Goal: Information Seeking & Learning: Learn about a topic

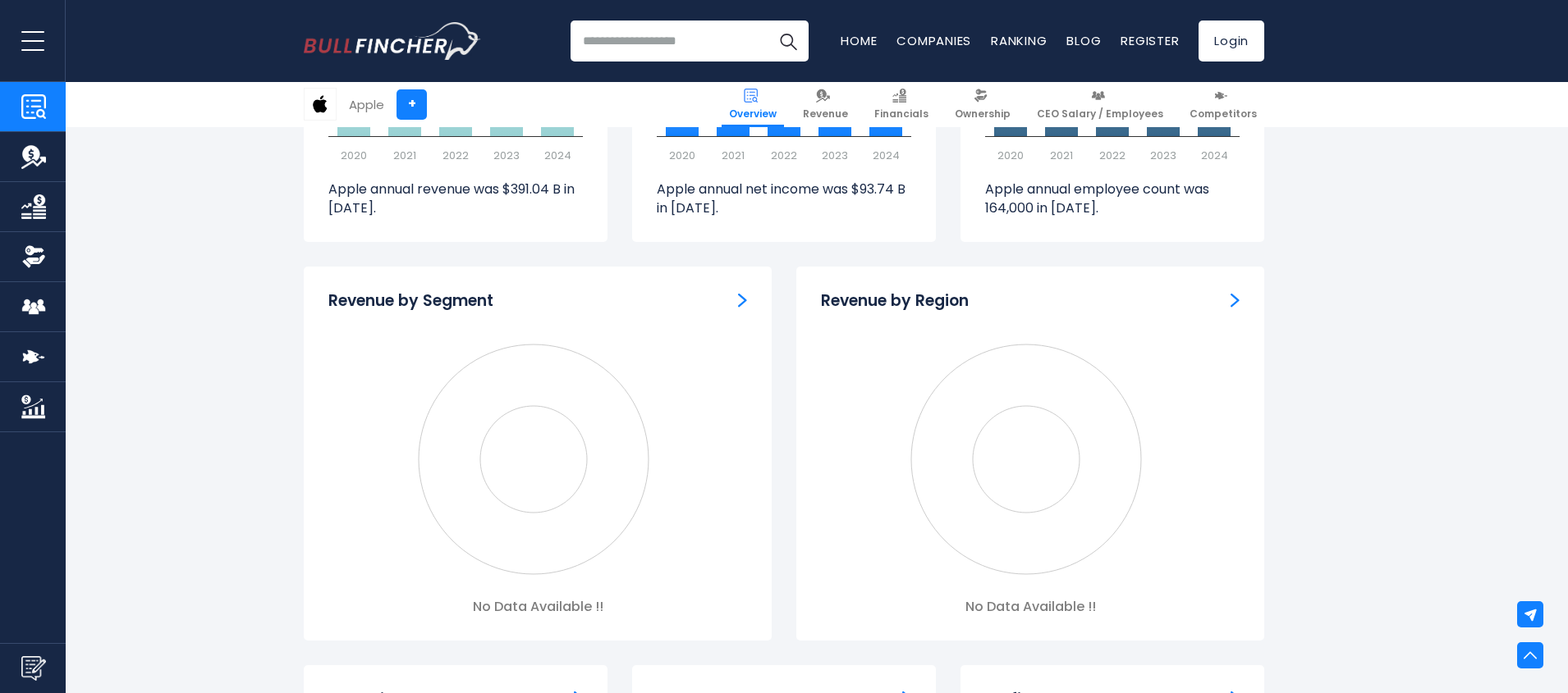
scroll to position [1477, 0]
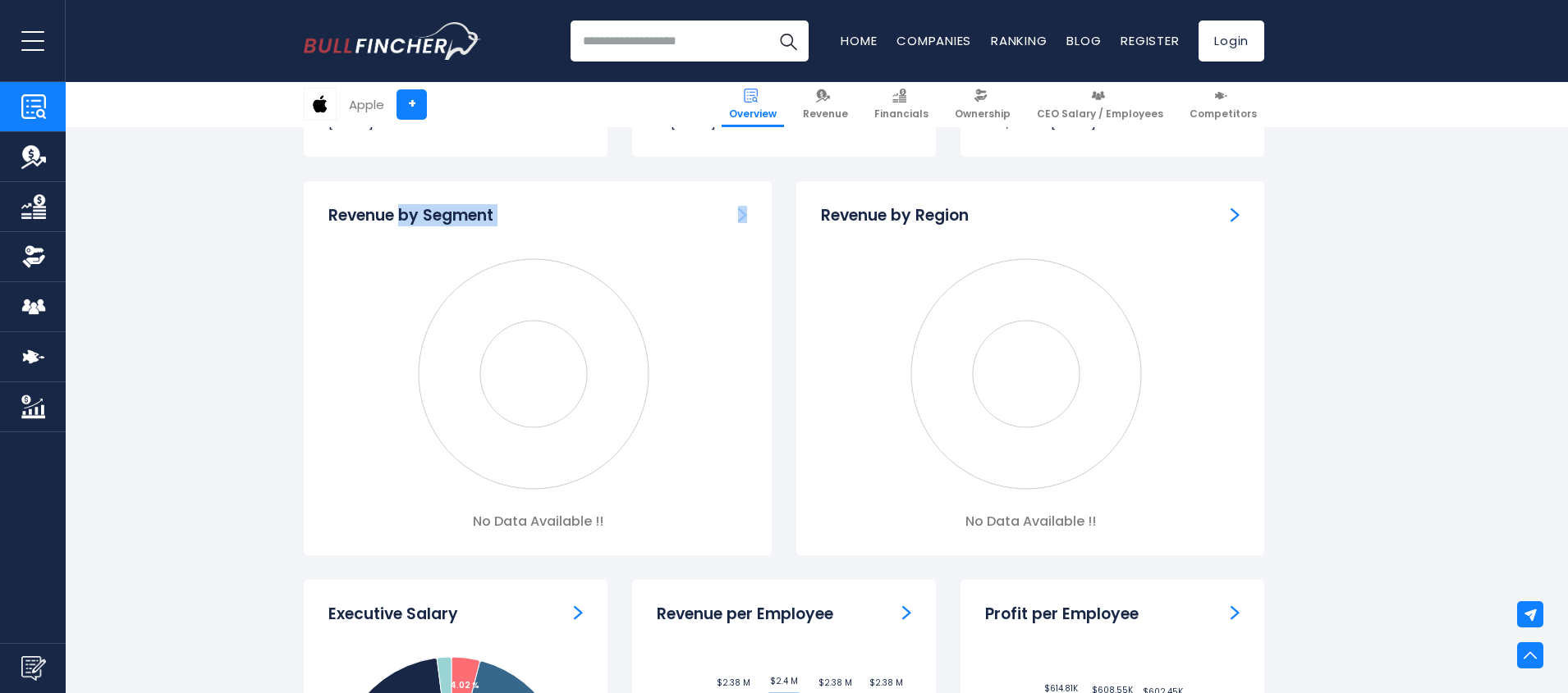
drag, startPoint x: 405, startPoint y: 209, endPoint x: 748, endPoint y: 229, distance: 343.6
click at [563, 229] on div "Revenue by Segment Created with Highcharts 12.1.2 No Data Available !!" at bounding box center [538, 367] width 468 height 373
drag, startPoint x: 913, startPoint y: 216, endPoint x: 978, endPoint y: 210, distance: 65.3
click at [978, 210] on div "Revenue by Region" at bounding box center [1030, 216] width 418 height 20
click at [894, 217] on h3 "Revenue by Region" at bounding box center [895, 216] width 148 height 20
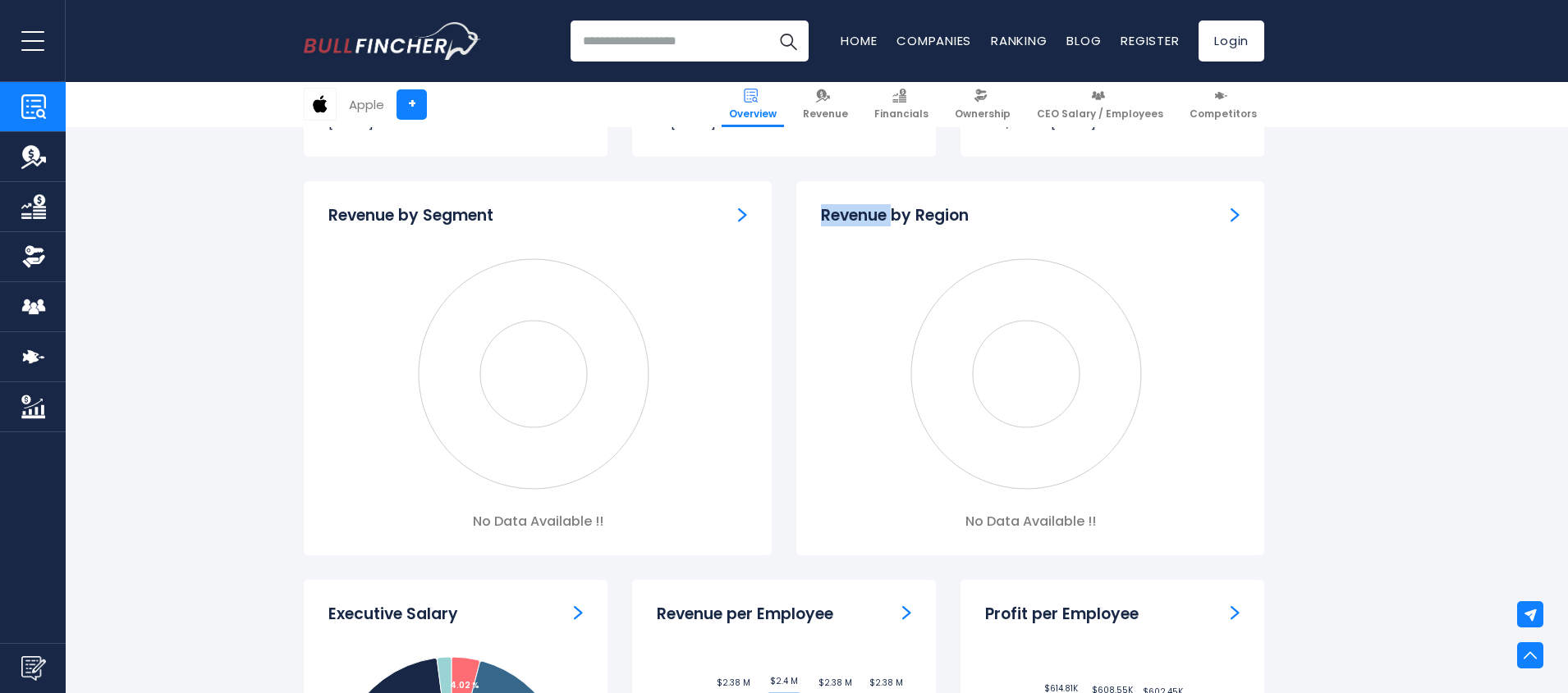
drag, startPoint x: 894, startPoint y: 217, endPoint x: 817, endPoint y: 215, distance: 77.0
click at [817, 215] on div "Revenue by Region Created with Highcharts 12.1.2 No Data Available !!" at bounding box center [1030, 367] width 468 height 373
drag, startPoint x: 411, startPoint y: 223, endPoint x: 255, endPoint y: 223, distance: 156.0
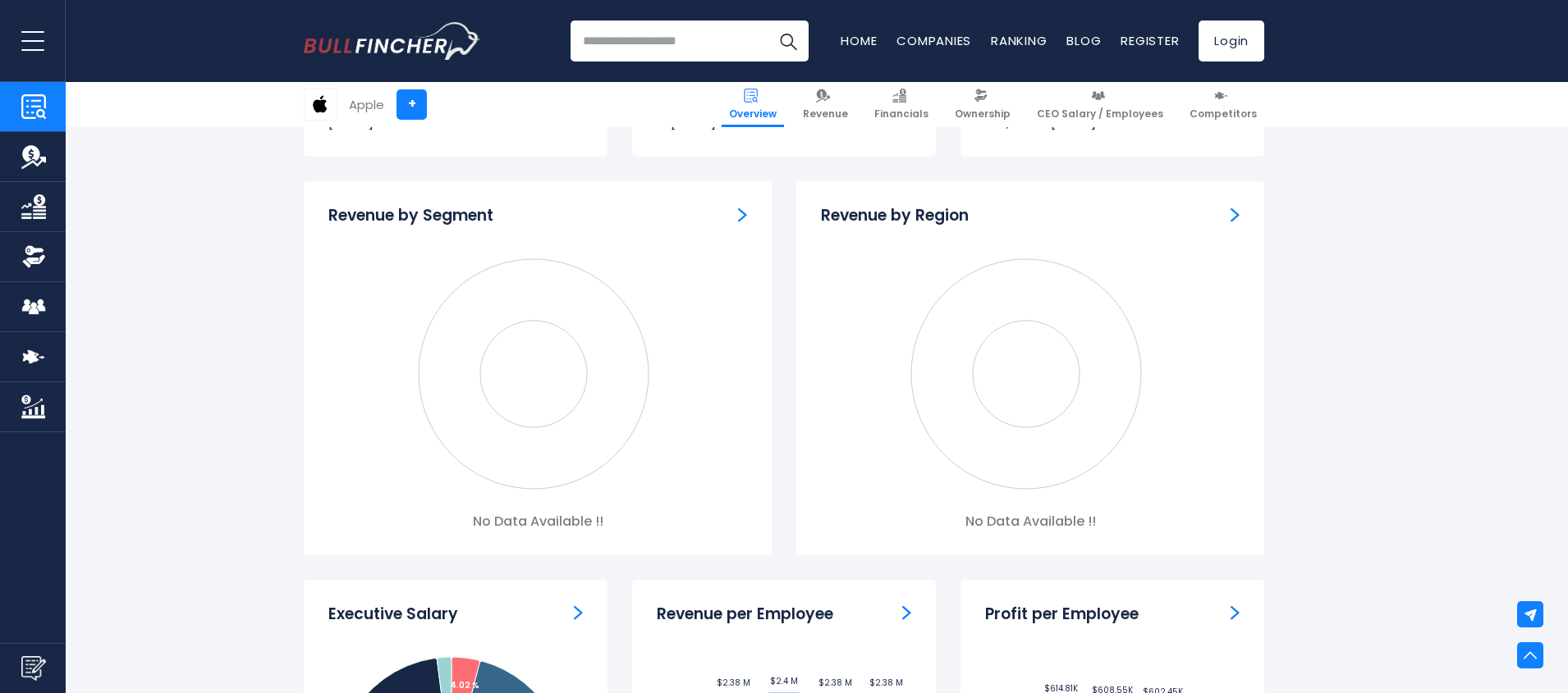
click at [737, 215] on div "Revenue by Segment" at bounding box center [538, 216] width 418 height 20
click at [741, 213] on img "Revenue by Segment" at bounding box center [743, 214] width 9 height 14
